Goal: Task Accomplishment & Management: Use online tool/utility

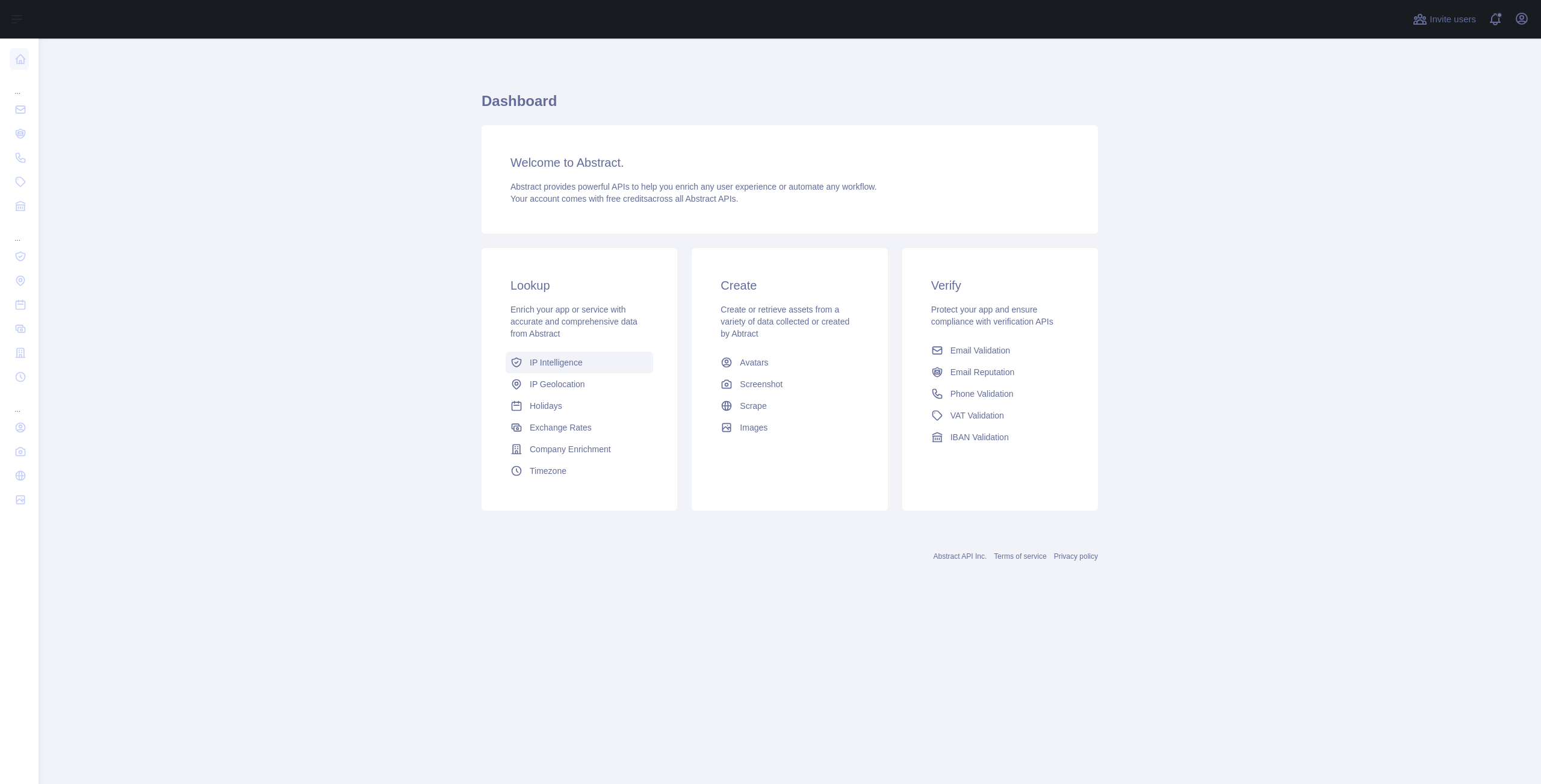
click at [566, 360] on span "IP Intelligence" at bounding box center [556, 362] width 53 height 12
click at [565, 386] on span "IP Geolocation" at bounding box center [557, 384] width 56 height 12
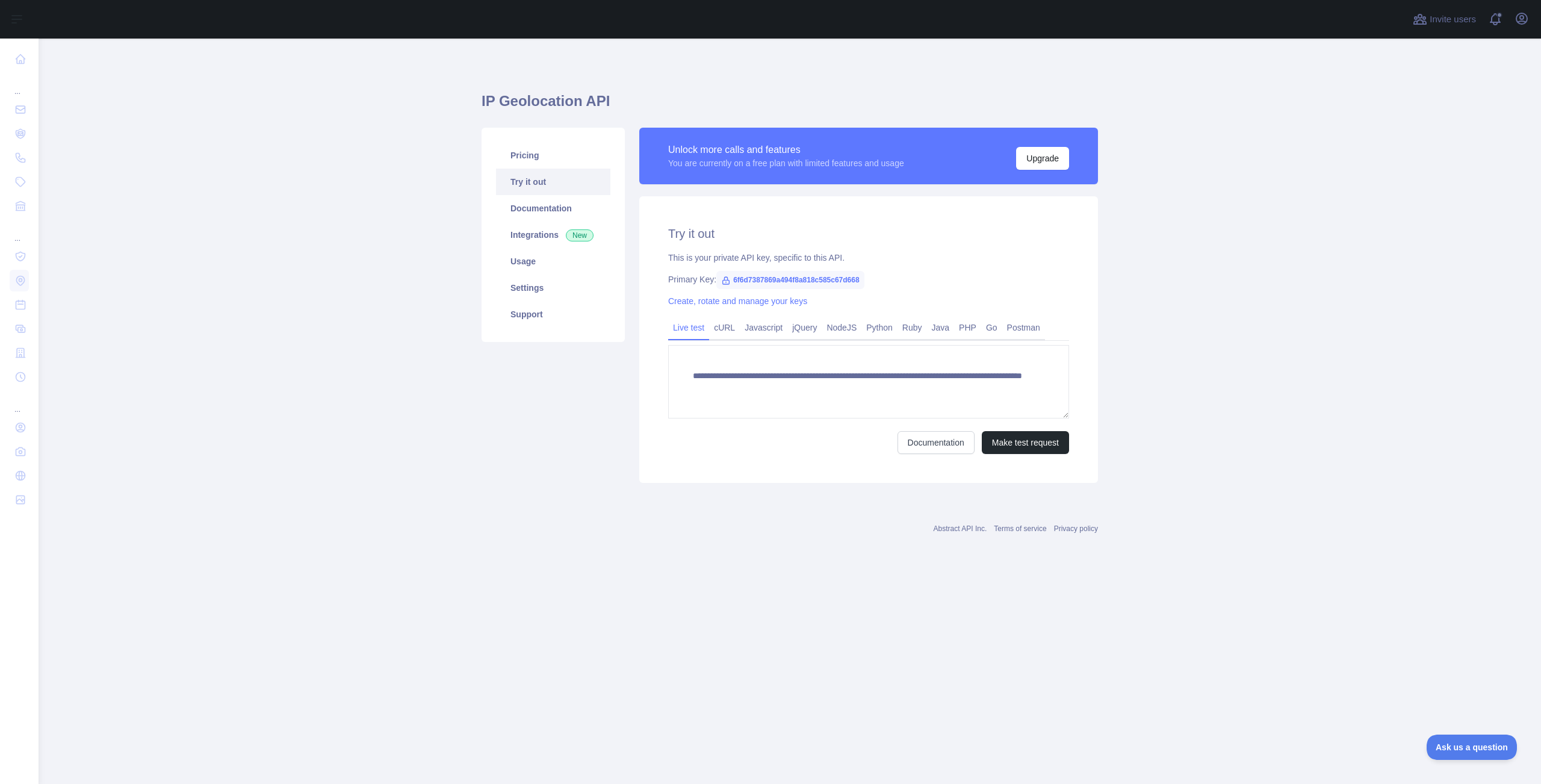
click at [728, 283] on icon at bounding box center [725, 280] width 10 height 10
drag, startPoint x: 734, startPoint y: 279, endPoint x: 916, endPoint y: 282, distance: 182.0
click at [920, 284] on div "Primary Key: 6f6d7387869a494f8a818c585c67d668" at bounding box center [868, 279] width 401 height 12
copy span "6f6d7387869a494f8a818c585c67d668"
